Goal: Task Accomplishment & Management: Manage account settings

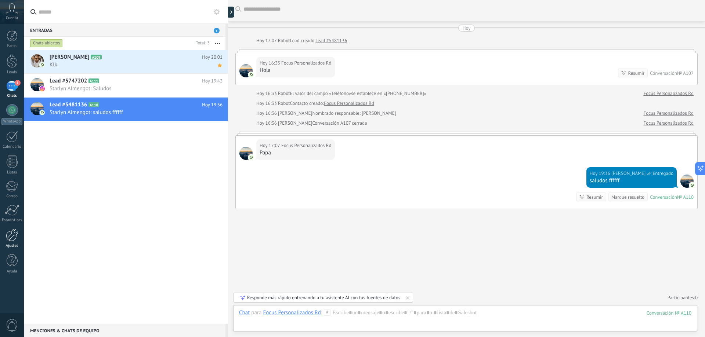
click at [15, 235] on div at bounding box center [12, 235] width 12 height 13
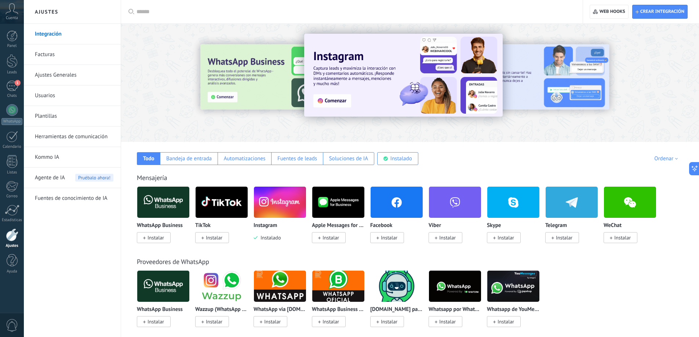
scroll to position [37, 0]
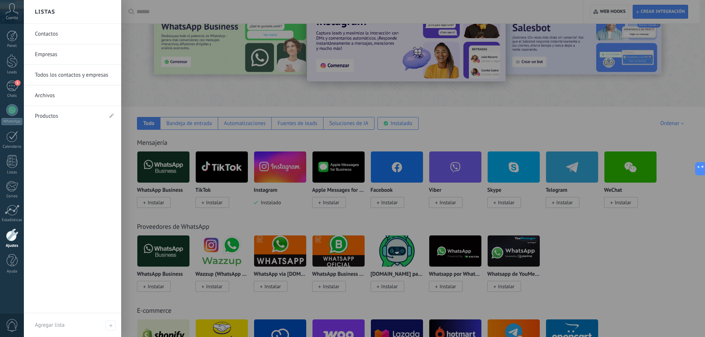
click at [15, 239] on div at bounding box center [12, 235] width 12 height 13
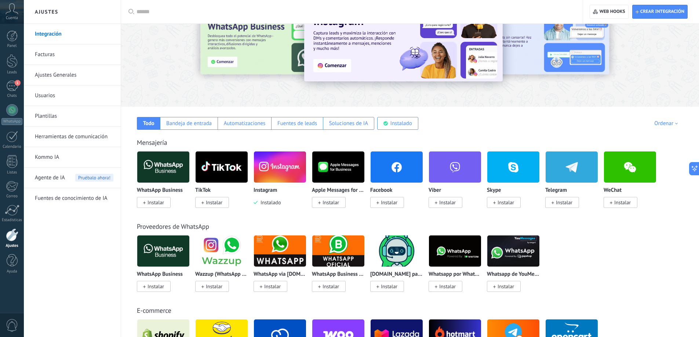
click at [15, 239] on div at bounding box center [12, 235] width 12 height 13
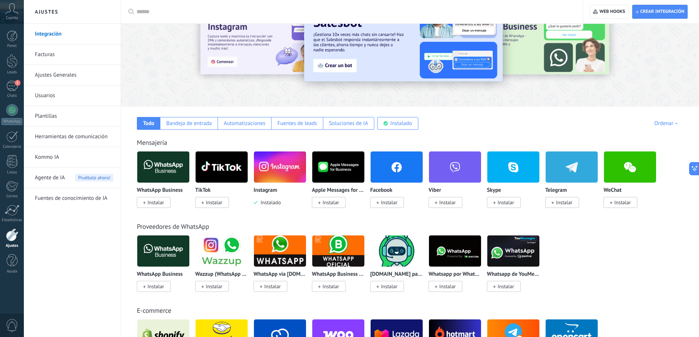
click at [77, 136] on link "Herramientas de comunicación" at bounding box center [74, 137] width 79 height 21
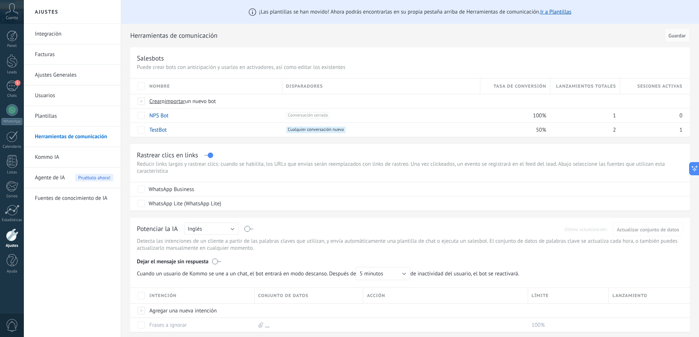
click at [344, 13] on span "¡Las plantillas se han movido! Ahora podrás encontrarlas en su propia pestaña a…" at bounding box center [415, 11] width 312 height 7
click at [565, 10] on link "Ir a Plantillas" at bounding box center [555, 11] width 31 height 7
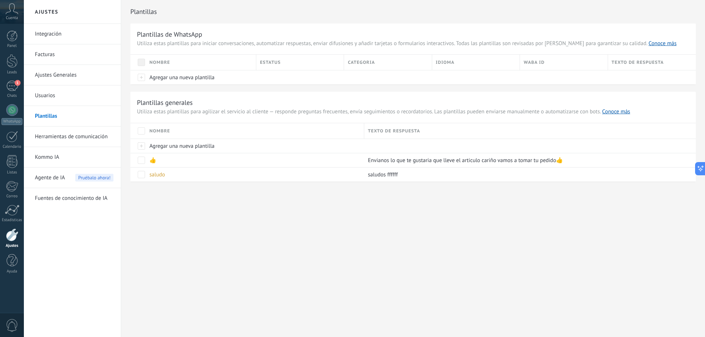
click at [434, 134] on div "Texto de respuesta" at bounding box center [530, 130] width 332 height 15
click at [374, 63] on div "Categoria" at bounding box center [387, 62] width 87 height 15
click at [471, 69] on div "Idioma" at bounding box center [475, 62] width 87 height 15
click at [548, 64] on div "WABA ID" at bounding box center [563, 62] width 87 height 15
click at [623, 63] on div "Texto de respuesta" at bounding box center [652, 62] width 88 height 15
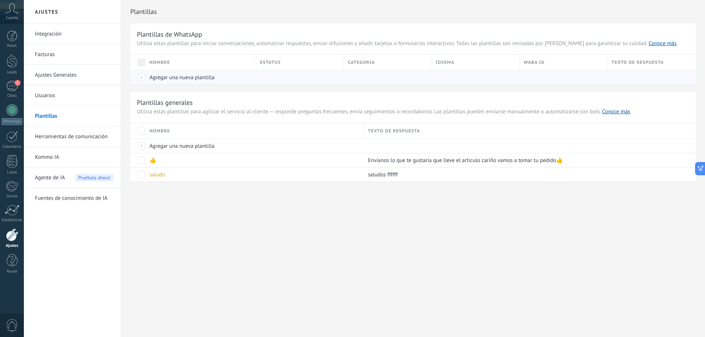
click at [180, 80] on span "Agregar una nueva plantilla" at bounding box center [181, 77] width 65 height 7
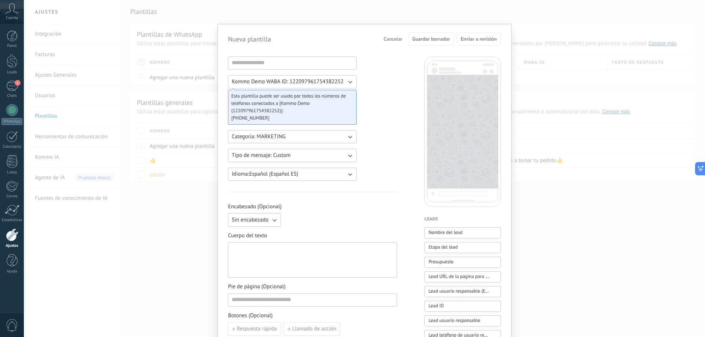
click at [349, 82] on icon "button" at bounding box center [349, 81] width 7 height 7
click at [278, 155] on span "Tipo de mensaje: Custom" at bounding box center [261, 155] width 59 height 7
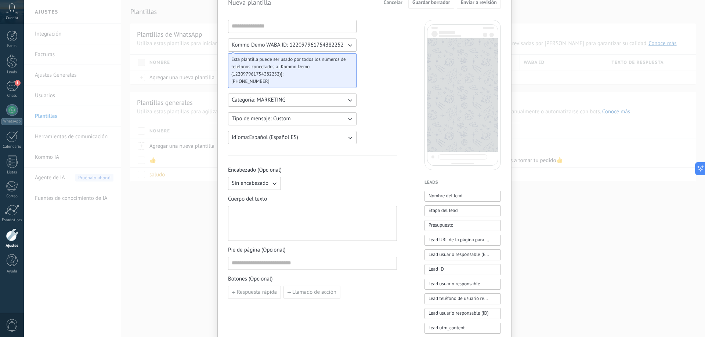
click at [352, 137] on icon "button" at bounding box center [349, 137] width 7 height 7
click at [379, 128] on div "Kommo Demo WABA ID: 122097961754382252 Esta plantilla puede ser usado por todos…" at bounding box center [312, 334] width 169 height 628
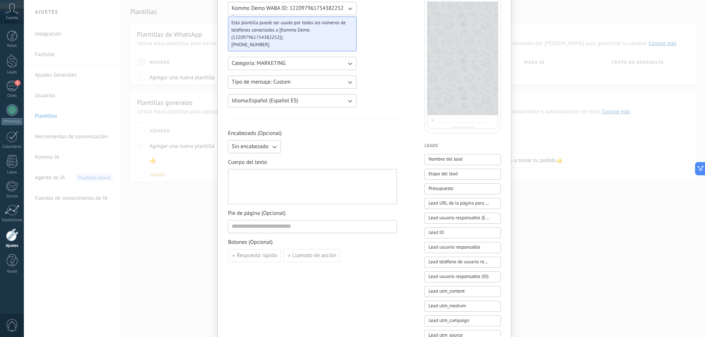
scroll to position [110, 0]
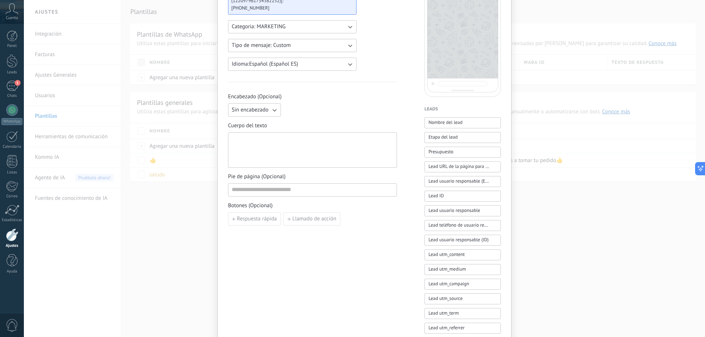
click at [277, 111] on button "Sin encabezado" at bounding box center [254, 110] width 53 height 13
click at [315, 113] on div "Sin encabezado Sin encabezado Texto Imagen o archivo" at bounding box center [312, 110] width 169 height 13
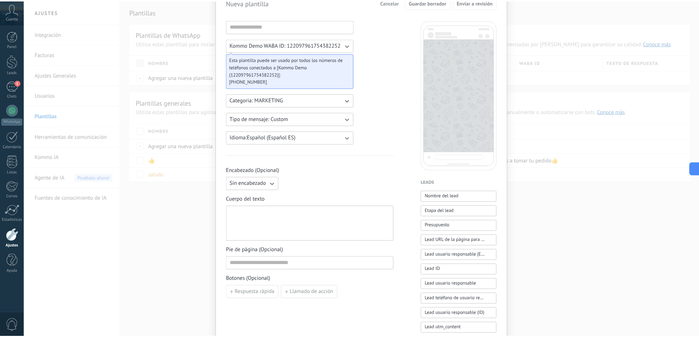
scroll to position [0, 0]
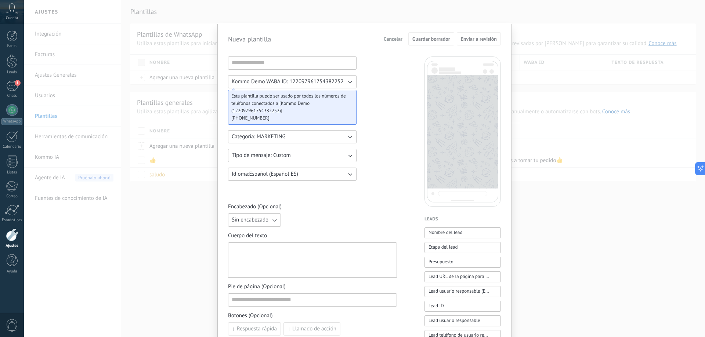
click at [525, 16] on div "Nueva plantilla Cancelar Guardar borrador Enviar a revisión Kommo Demo WABA ID:…" at bounding box center [364, 168] width 681 height 337
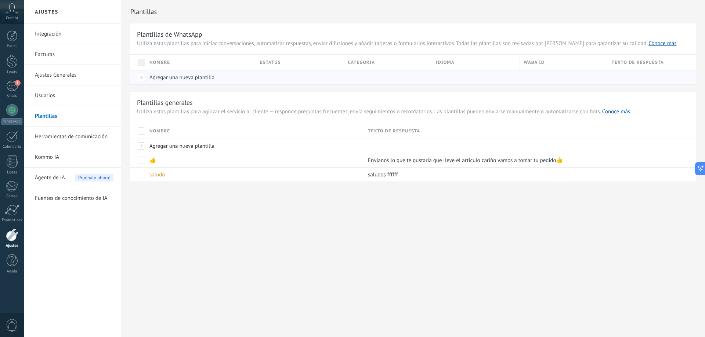
click at [196, 77] on span "Agregar una nueva plantilla" at bounding box center [181, 77] width 65 height 7
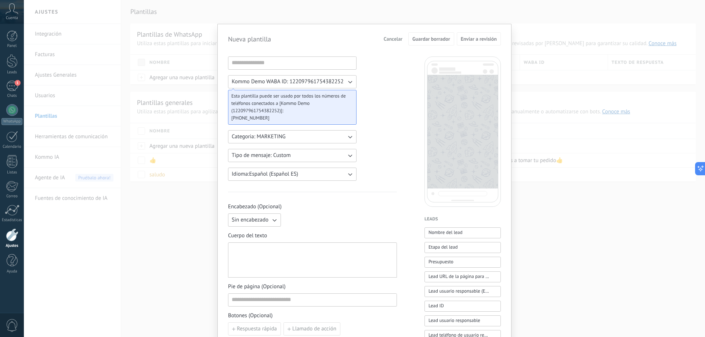
click at [545, 18] on div "Nueva plantilla Cancelar Guardar borrador Enviar a revisión Kommo Demo WABA ID:…" at bounding box center [364, 168] width 681 height 337
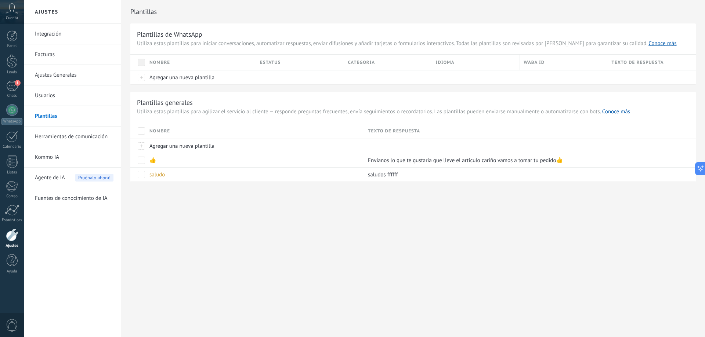
click at [75, 137] on link "Herramientas de comunicación" at bounding box center [74, 137] width 79 height 21
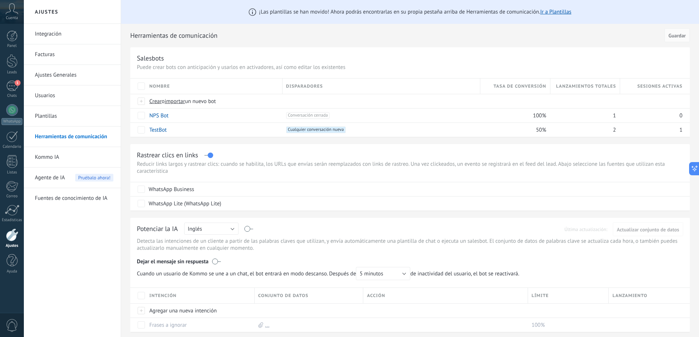
click at [53, 115] on link "Plantillas" at bounding box center [74, 116] width 79 height 21
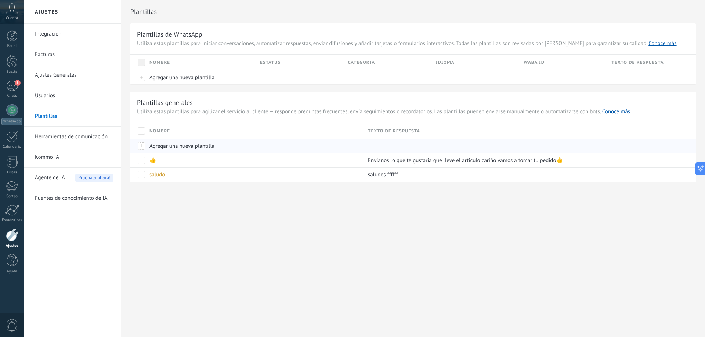
click at [182, 146] on span "Agregar una nueva plantilla" at bounding box center [181, 146] width 65 height 7
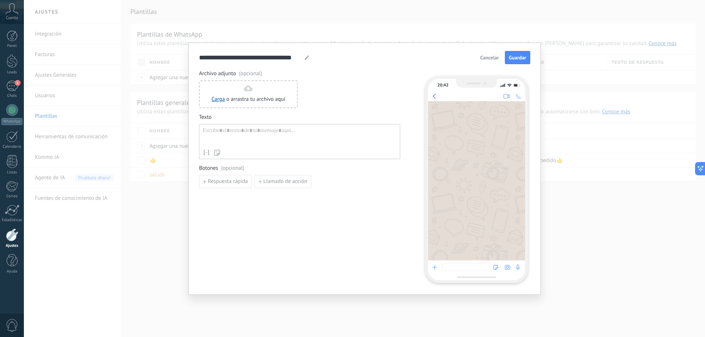
click at [486, 58] on span "Cancelar" at bounding box center [489, 57] width 19 height 5
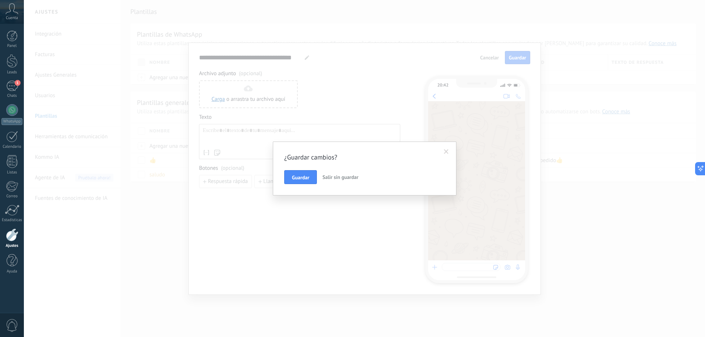
click at [327, 178] on span "Salir sin guardar" at bounding box center [340, 177] width 36 height 7
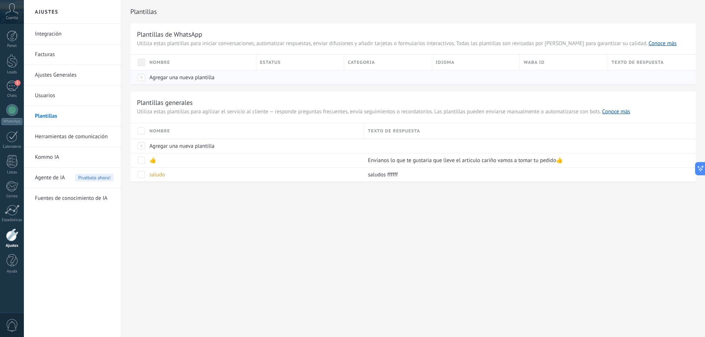
click at [181, 77] on span "Agregar una nueva plantilla" at bounding box center [181, 77] width 65 height 7
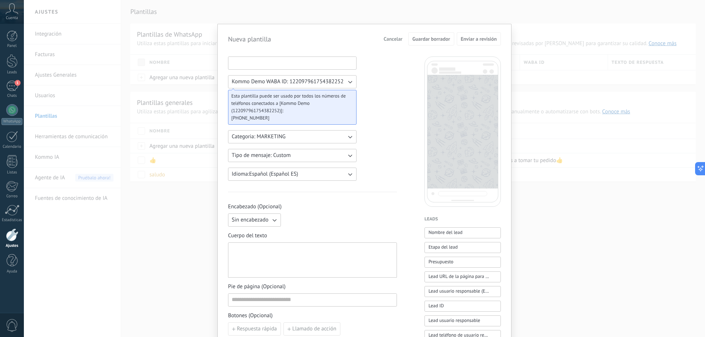
click at [249, 62] on input at bounding box center [292, 63] width 128 height 12
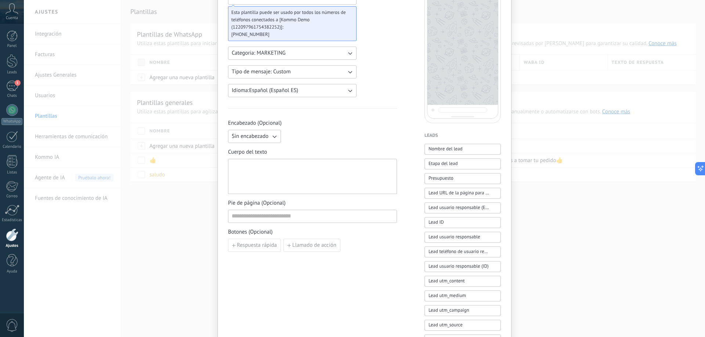
scroll to position [73, 0]
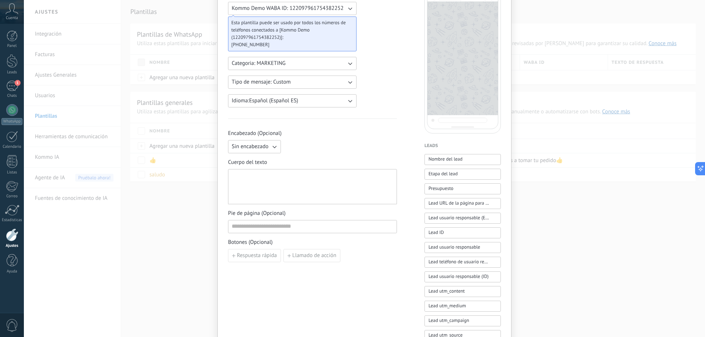
type input "****"
click at [259, 196] on div at bounding box center [313, 187] width 162 height 29
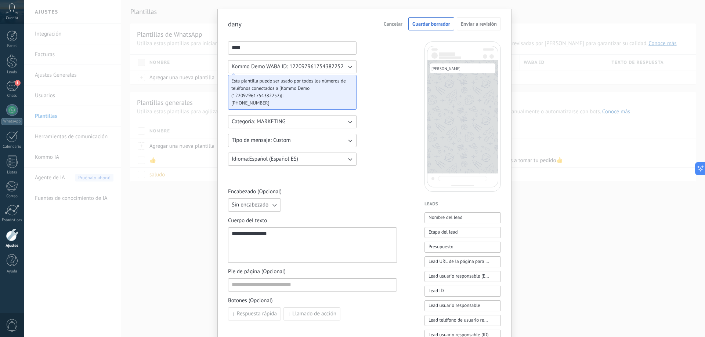
scroll to position [0, 0]
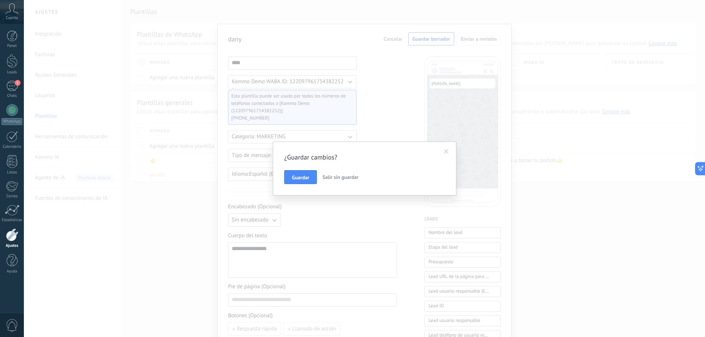
click at [334, 178] on span "Salir sin guardar" at bounding box center [340, 177] width 36 height 7
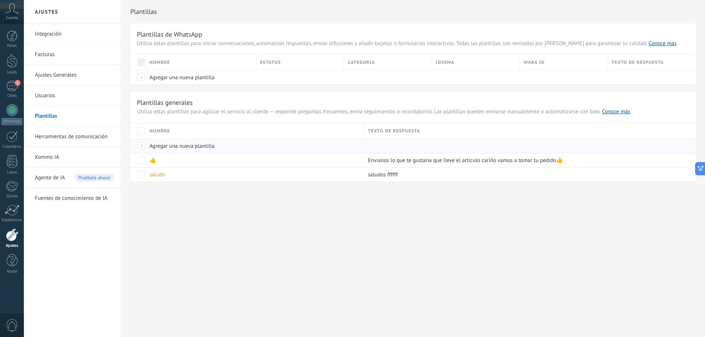
click at [182, 148] on span "Agregar una nueva plantilla" at bounding box center [181, 146] width 65 height 7
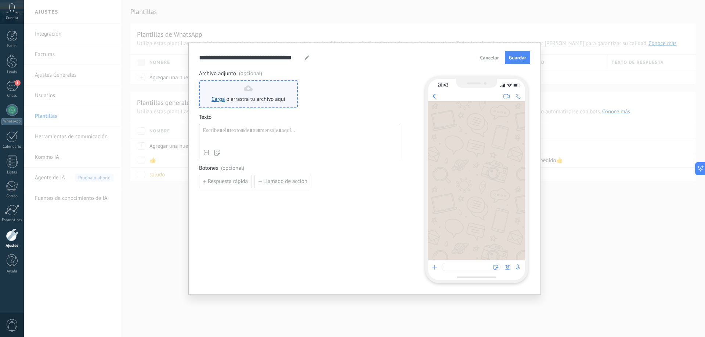
click at [244, 90] on icon at bounding box center [248, 89] width 9 height 6
click at [249, 73] on span "(opcional)" at bounding box center [250, 73] width 23 height 7
click at [308, 57] on use at bounding box center [307, 57] width 4 height 4
drag, startPoint x: 302, startPoint y: 56, endPoint x: 226, endPoint y: 57, distance: 76.4
click at [226, 57] on div "**********" at bounding box center [254, 57] width 111 height 9
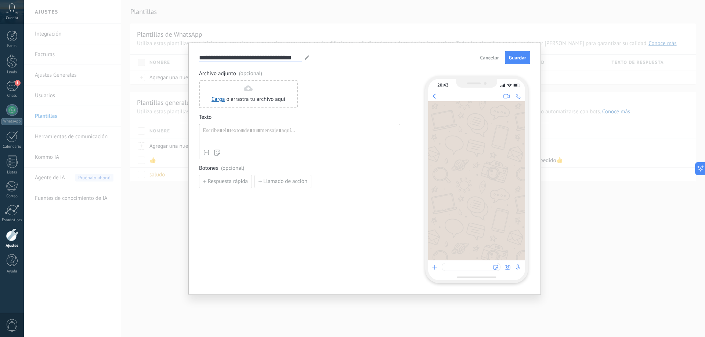
click at [269, 54] on input "**********" at bounding box center [250, 57] width 103 height 8
type input "****"
click at [231, 132] on div at bounding box center [300, 136] width 194 height 19
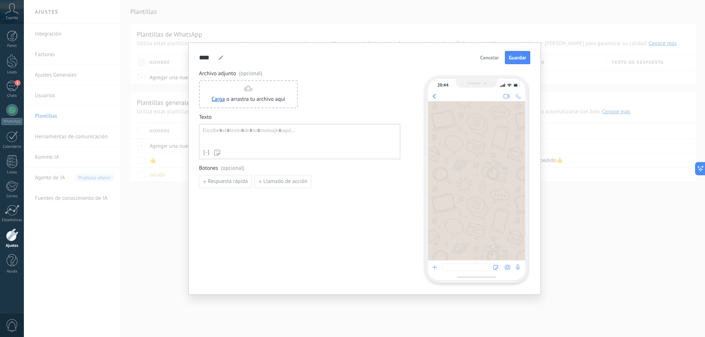
click at [233, 135] on div at bounding box center [300, 136] width 194 height 19
click at [228, 132] on div at bounding box center [300, 136] width 194 height 19
paste div
click at [101, 260] on div "**** dame dame dame dame dame dame dame Cancelar Guardar Archivo adjunto (opcio…" at bounding box center [364, 168] width 681 height 337
click at [230, 134] on div at bounding box center [300, 136] width 194 height 19
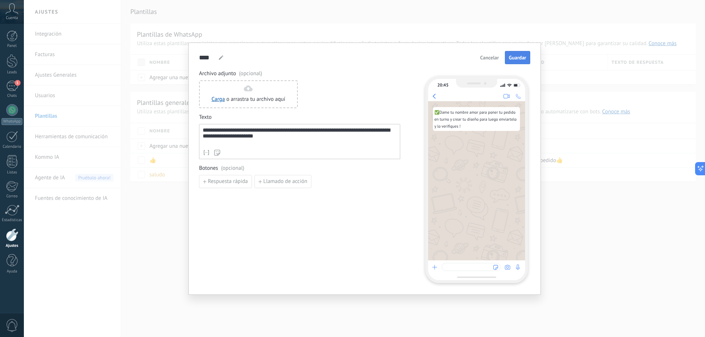
click at [510, 60] on span "Guardar" at bounding box center [517, 57] width 17 height 5
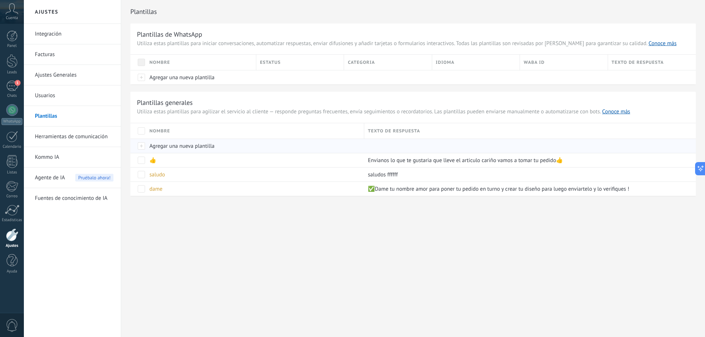
click at [169, 144] on span "Agregar una nueva plantilla" at bounding box center [181, 146] width 65 height 7
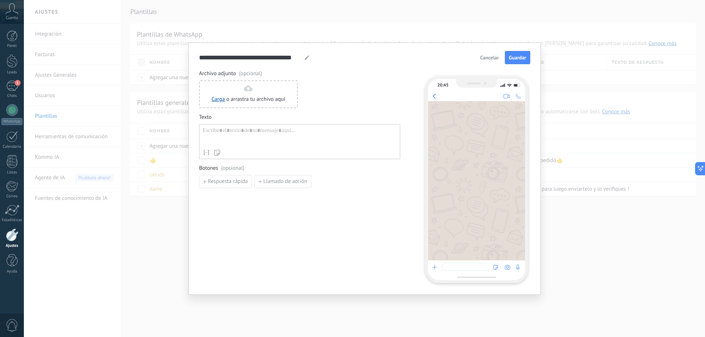
click at [233, 133] on div at bounding box center [300, 136] width 194 height 19
click at [130, 90] on div "**********" at bounding box center [364, 168] width 681 height 337
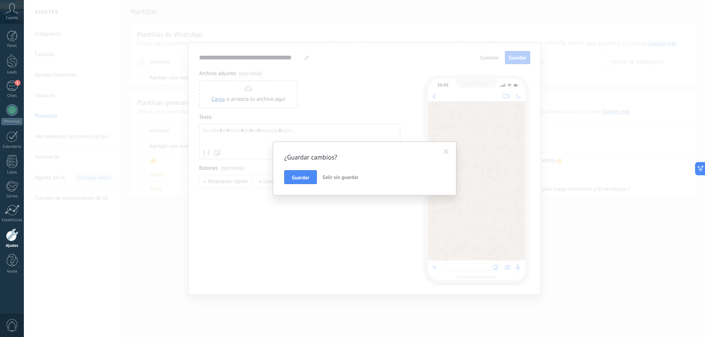
click at [449, 149] on span at bounding box center [446, 152] width 12 height 12
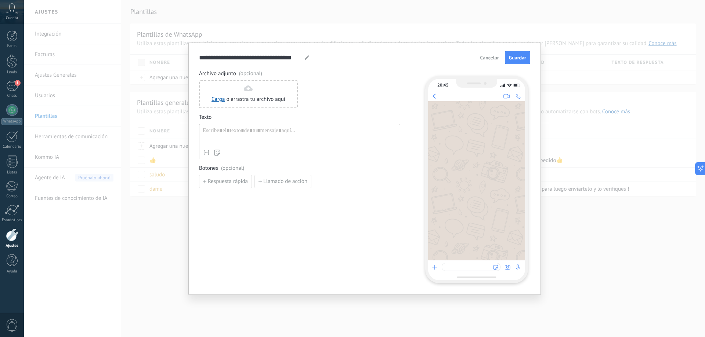
click at [229, 138] on div at bounding box center [300, 136] width 194 height 19
paste div
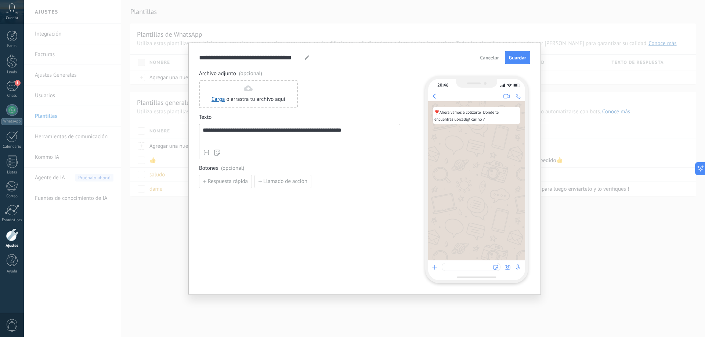
click at [307, 57] on use at bounding box center [307, 57] width 4 height 4
click at [302, 56] on div "**********" at bounding box center [254, 57] width 111 height 9
click at [307, 57] on use at bounding box center [307, 57] width 4 height 4
click at [307, 57] on icon at bounding box center [307, 57] width 4 height 4
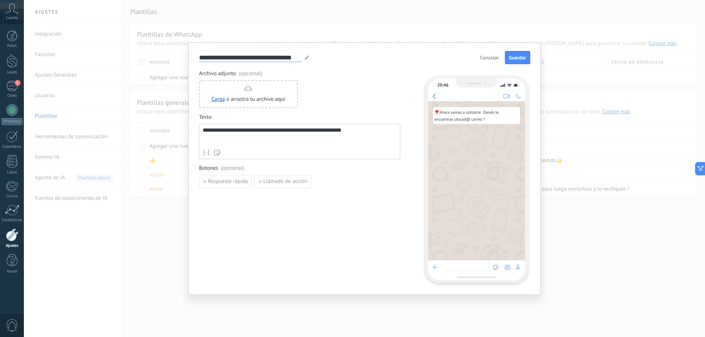
drag, startPoint x: 301, startPoint y: 55, endPoint x: 31, endPoint y: 45, distance: 270.0
click at [31, 45] on div "**********" at bounding box center [364, 168] width 681 height 337
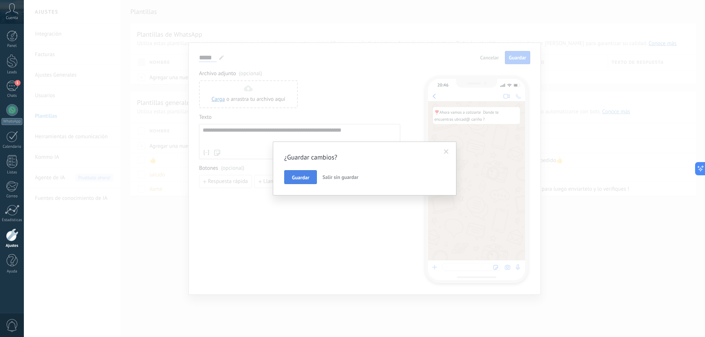
type input "*****"
click at [311, 177] on button "Guardar" at bounding box center [300, 177] width 33 height 14
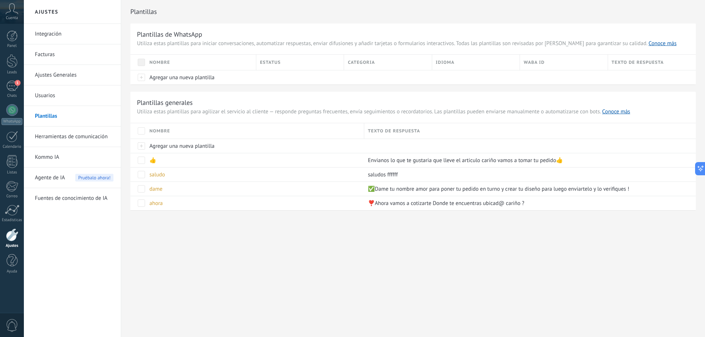
click at [305, 283] on div "Ajustes Integración Facturas Ajustes Generales Usuarios Plantillas Herramientas…" at bounding box center [364, 168] width 681 height 337
click at [52, 158] on link "Kommo IA" at bounding box center [74, 157] width 79 height 21
